Goal: Transaction & Acquisition: Subscribe to service/newsletter

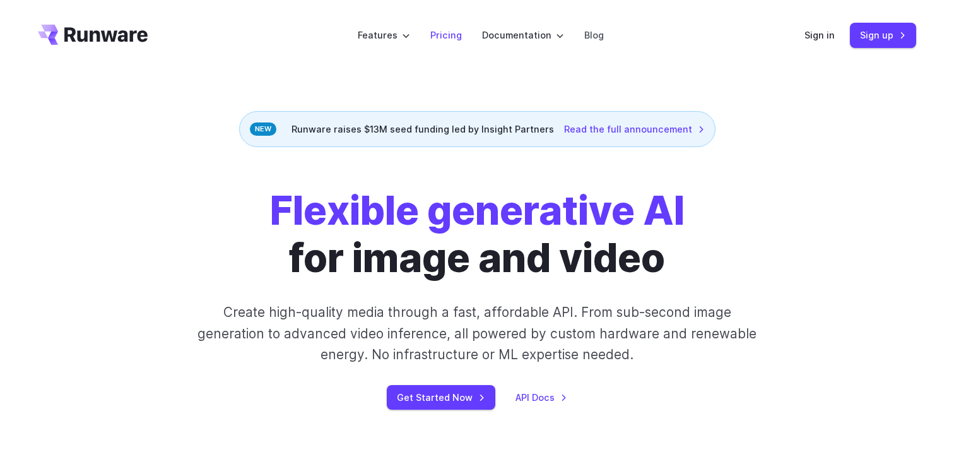
click at [446, 35] on link "Pricing" at bounding box center [446, 35] width 32 height 15
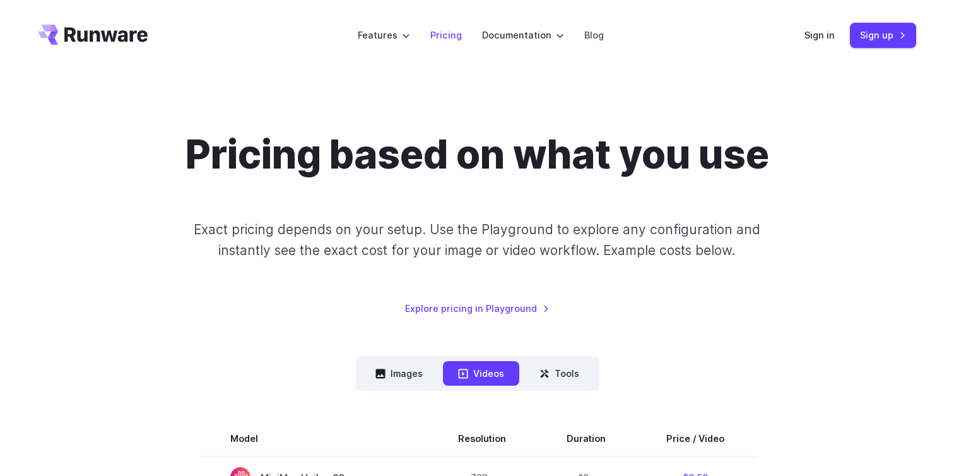
click at [450, 35] on link "Pricing" at bounding box center [446, 35] width 32 height 15
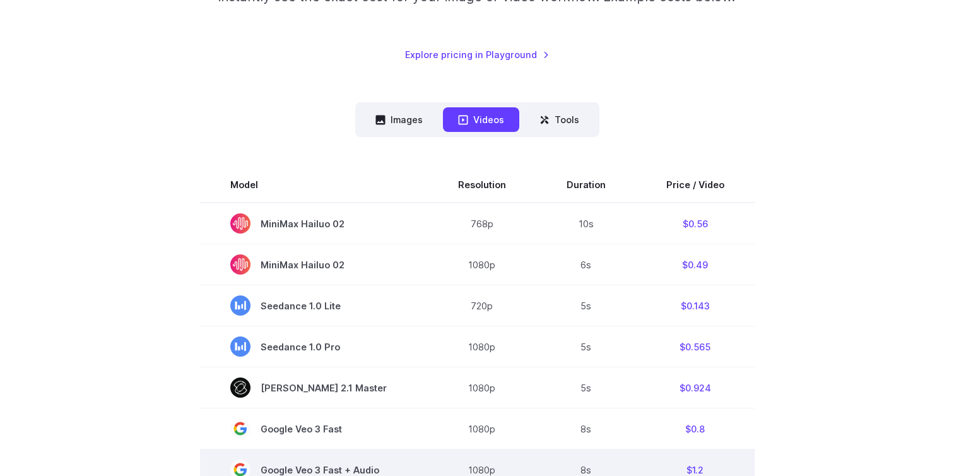
scroll to position [247, 0]
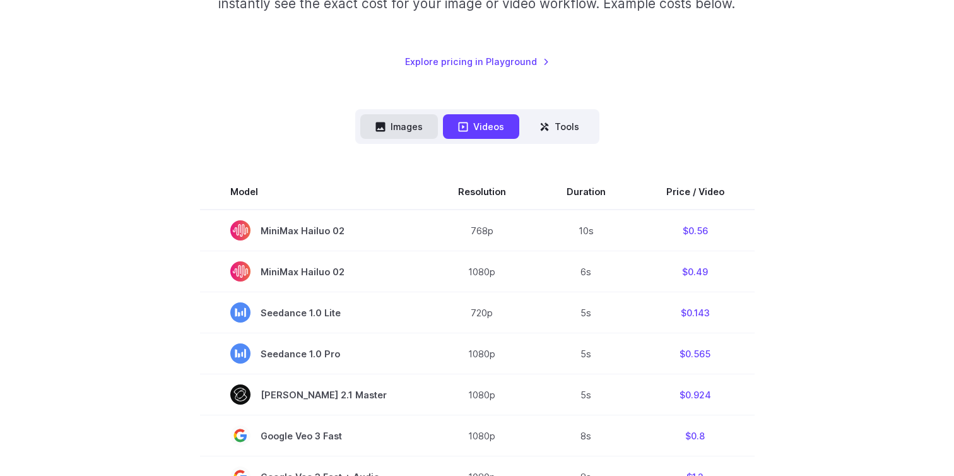
click at [404, 118] on button "Images" at bounding box center [399, 126] width 78 height 25
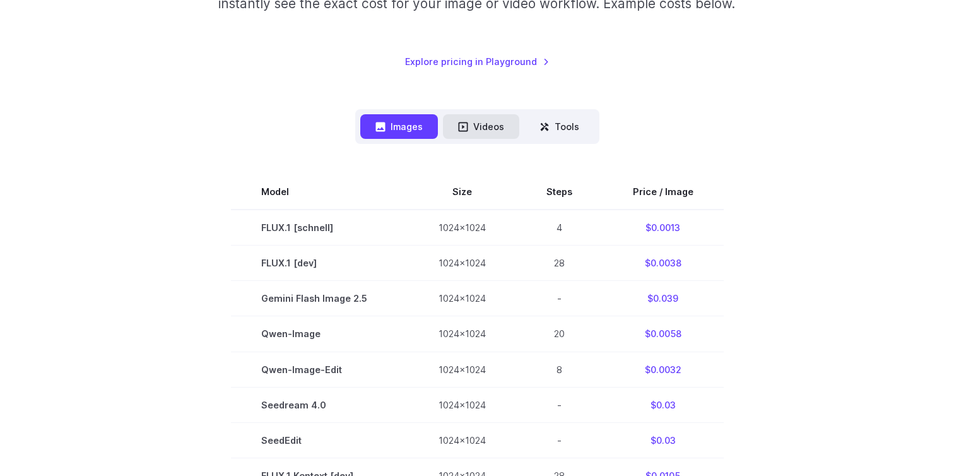
click at [454, 126] on button "Videos" at bounding box center [481, 126] width 76 height 25
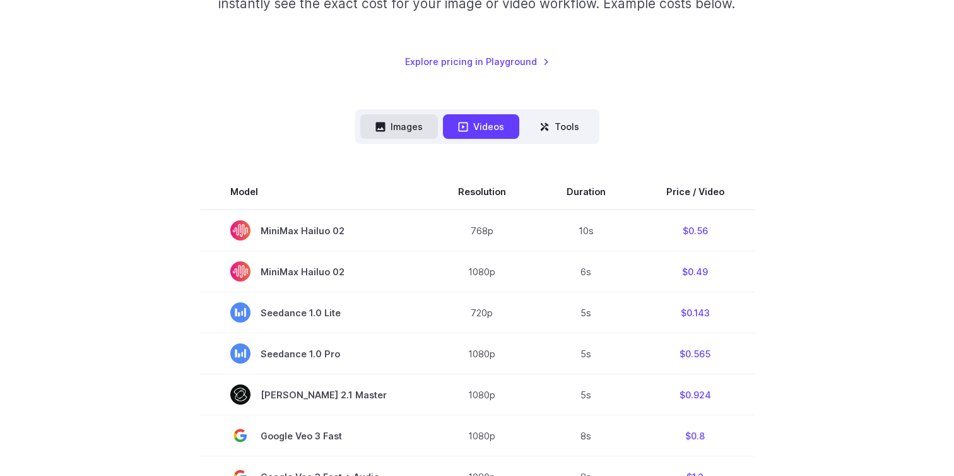
click at [388, 129] on button "Images" at bounding box center [399, 126] width 78 height 25
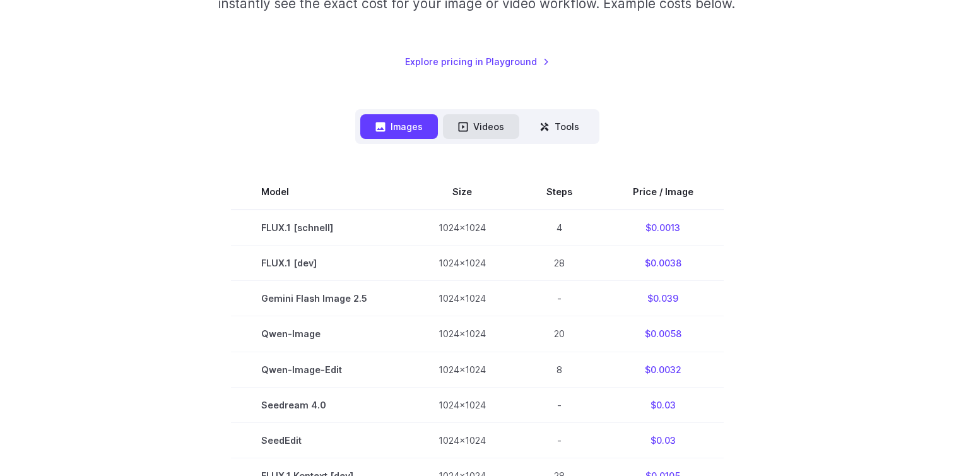
click at [469, 130] on button "Videos" at bounding box center [481, 126] width 76 height 25
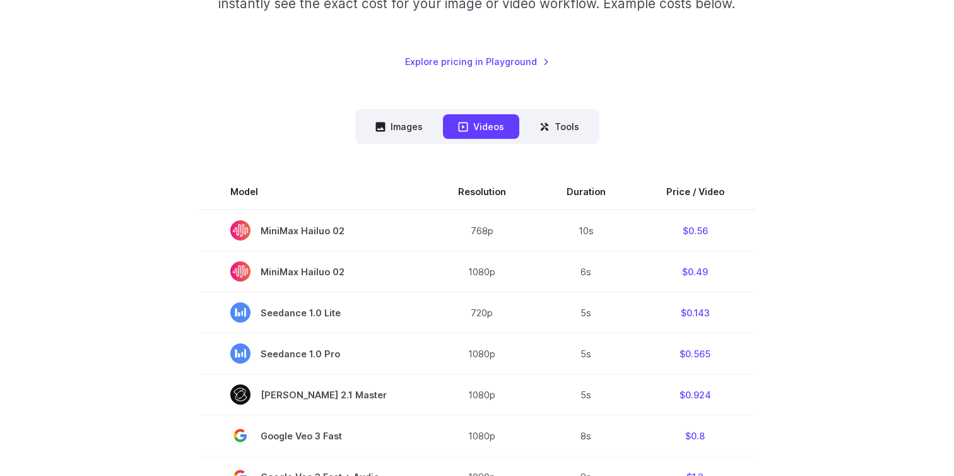
scroll to position [0, 0]
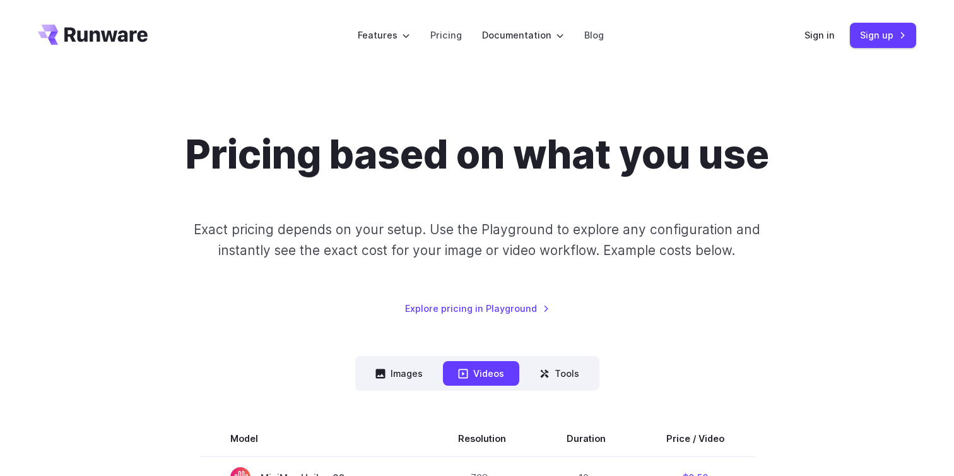
click at [124, 33] on icon "Go to /" at bounding box center [105, 34] width 83 height 15
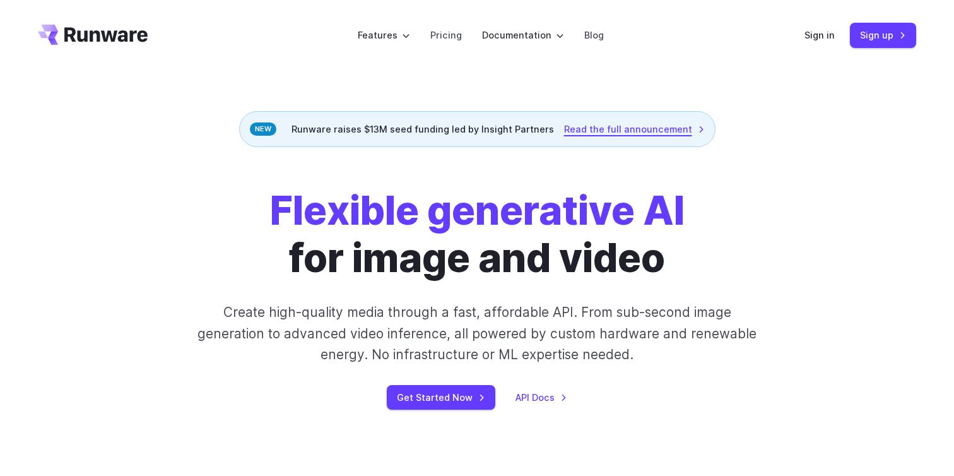
click at [619, 134] on link "Read the full announcement" at bounding box center [634, 129] width 141 height 15
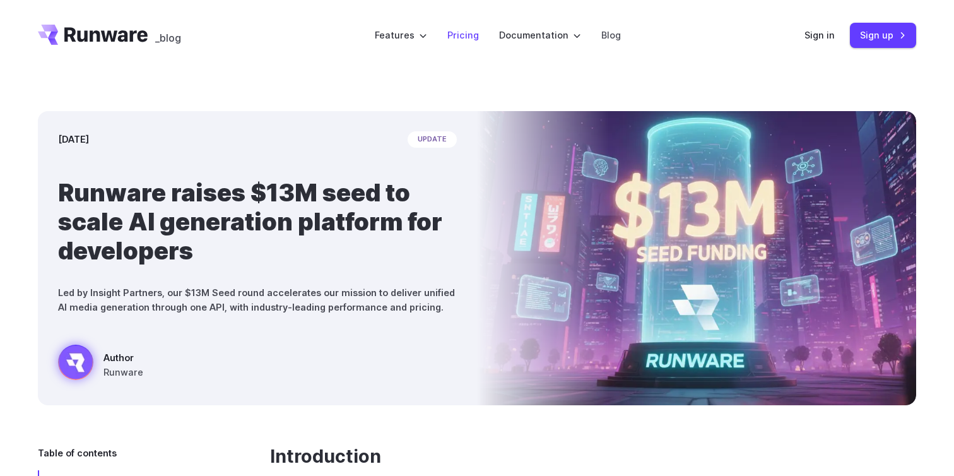
click at [450, 32] on link "Pricing" at bounding box center [463, 35] width 32 height 15
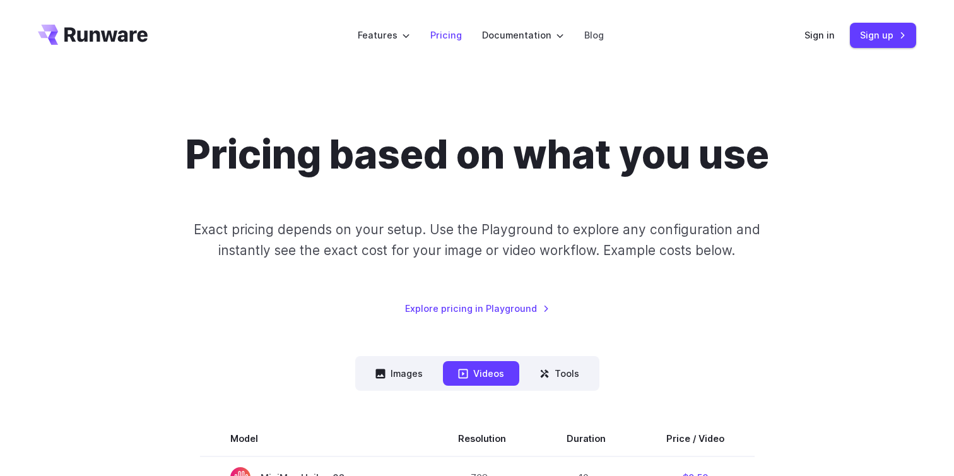
click at [448, 41] on link "Pricing" at bounding box center [446, 35] width 32 height 15
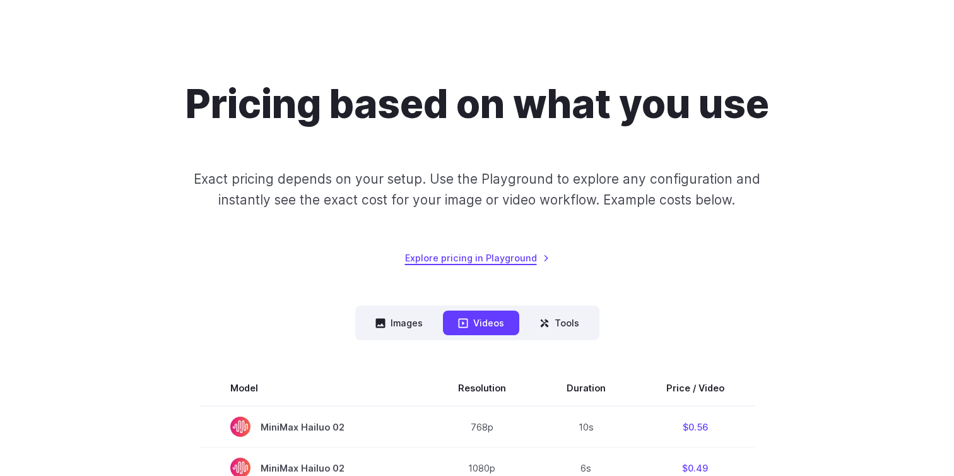
click at [489, 253] on link "Explore pricing in Playground" at bounding box center [477, 258] width 145 height 15
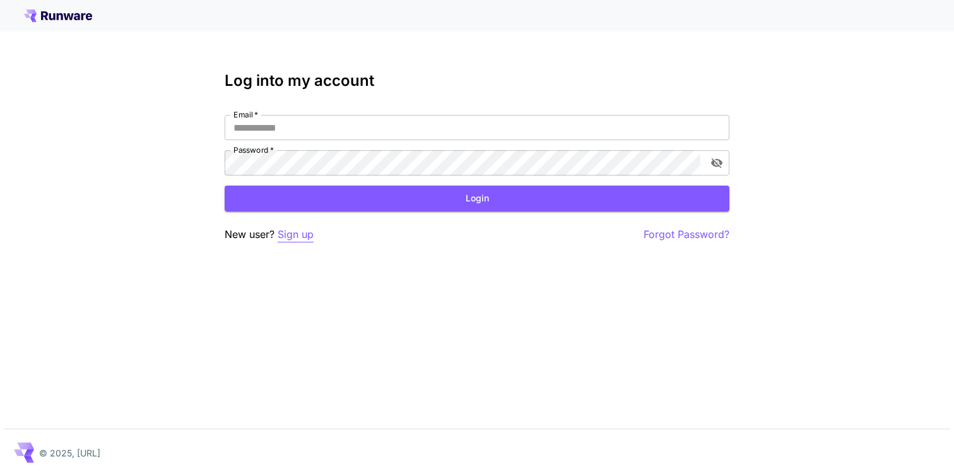
click at [292, 237] on p "Sign up" at bounding box center [296, 235] width 36 height 16
